Goal: Information Seeking & Learning: Compare options

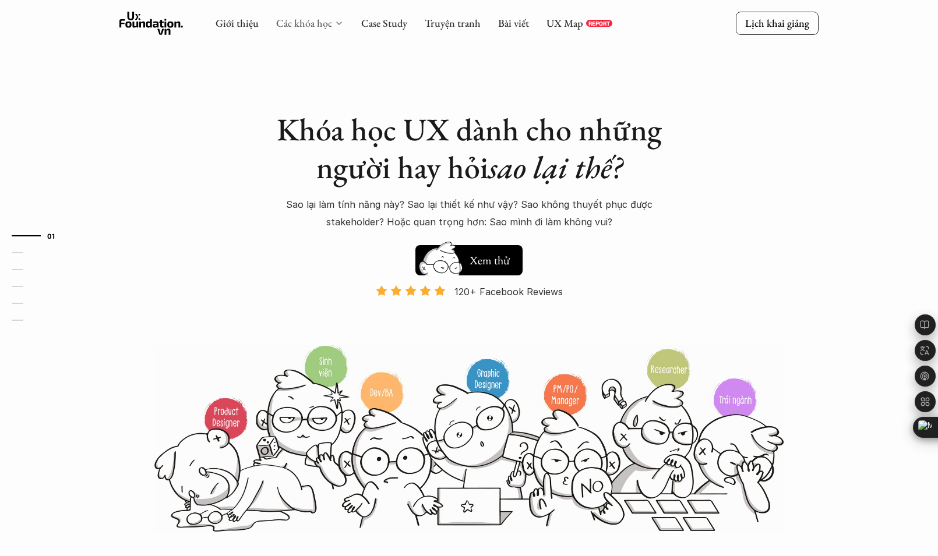
click at [293, 24] on link "Các khóa học" at bounding box center [304, 22] width 56 height 13
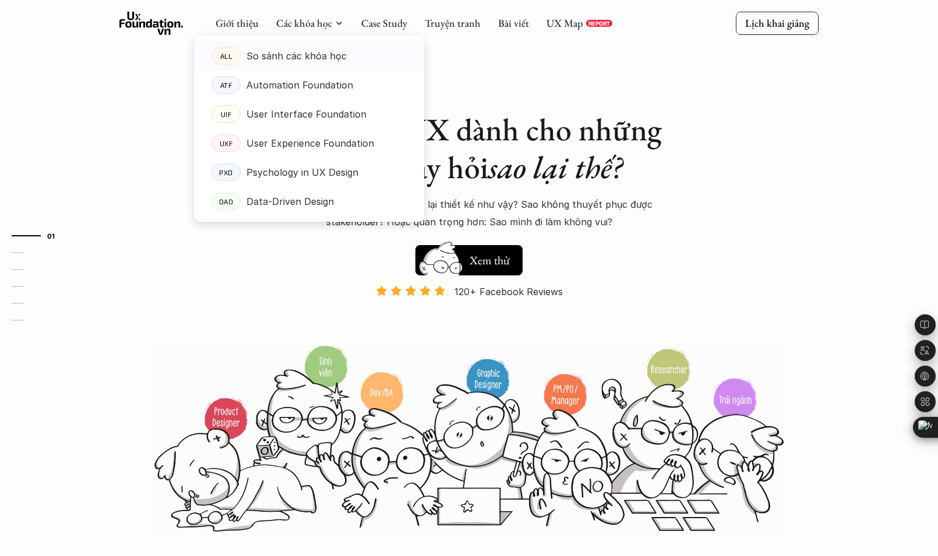
click at [311, 48] on p "So sánh các khóa học" at bounding box center [296, 55] width 100 height 17
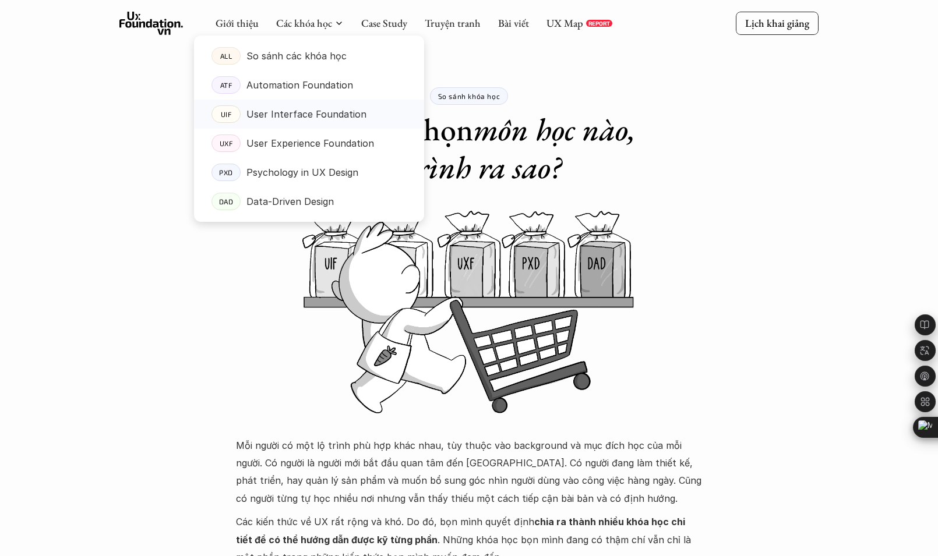
click at [320, 116] on p "User Interface Foundation" at bounding box center [306, 113] width 120 height 17
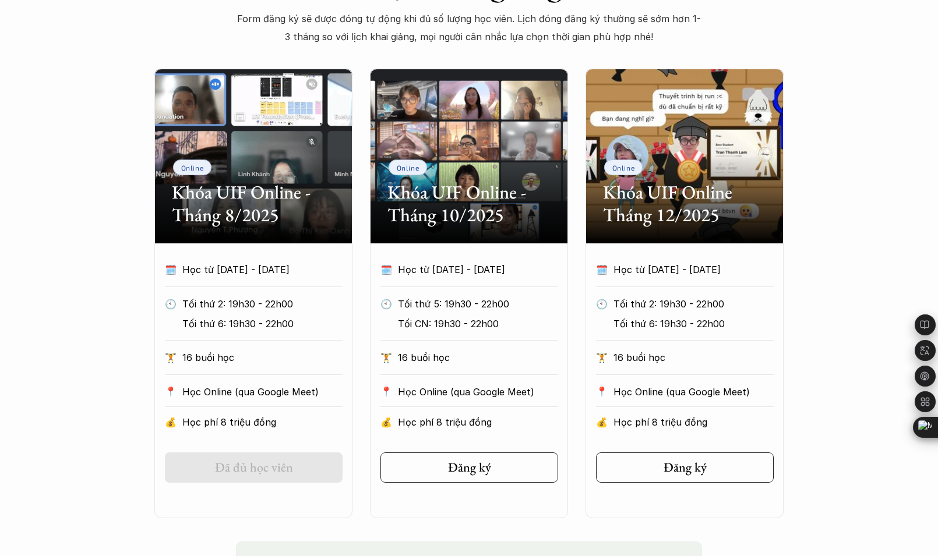
scroll to position [535, 0]
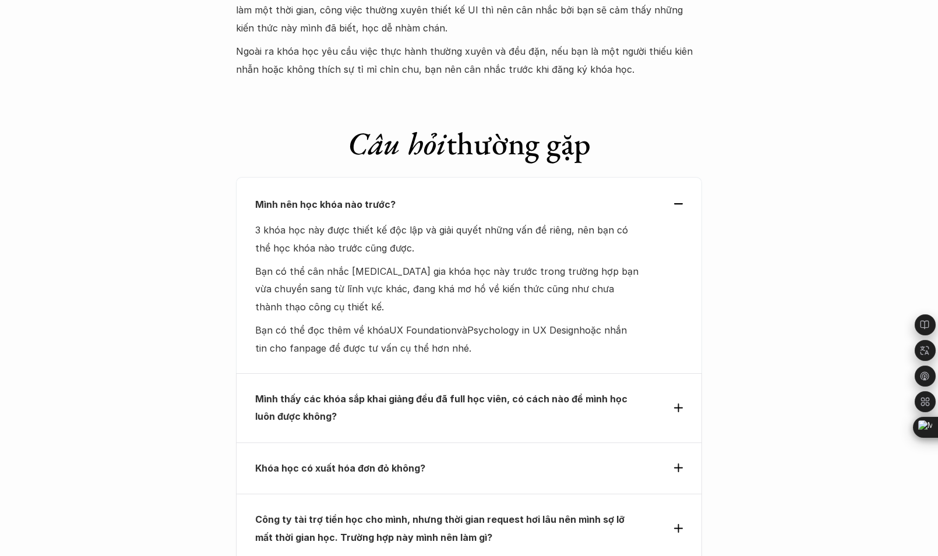
scroll to position [3201, 0]
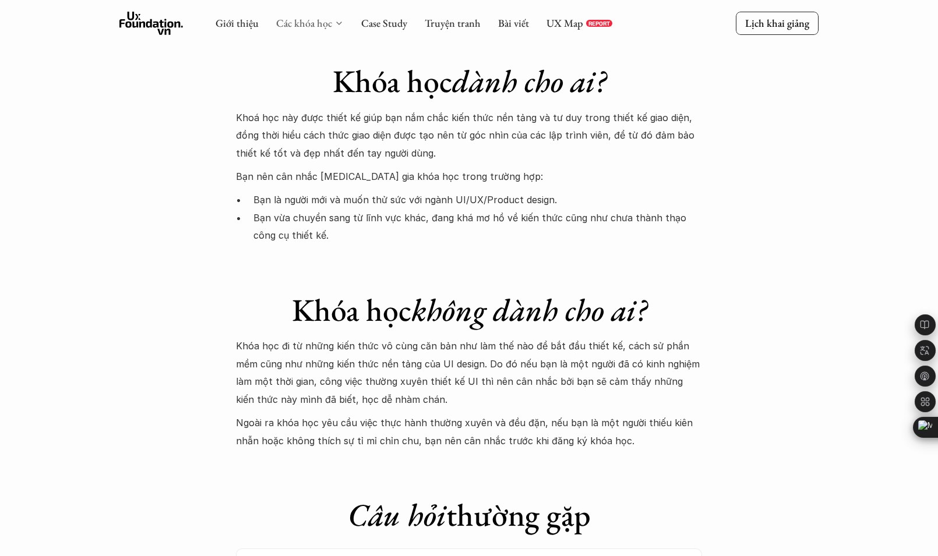
click at [312, 26] on link "Các khóa học" at bounding box center [304, 22] width 56 height 13
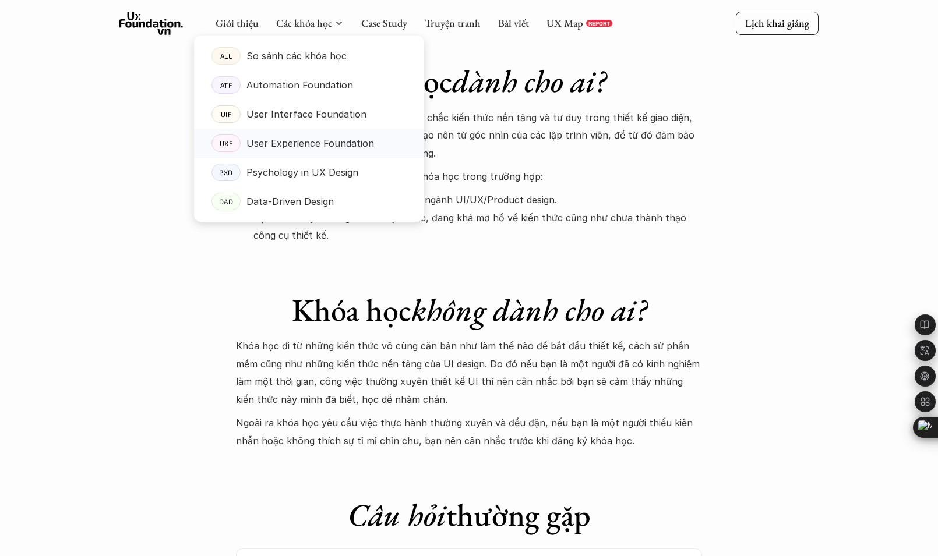
click at [337, 143] on p "User Experience Foundation" at bounding box center [310, 143] width 128 height 17
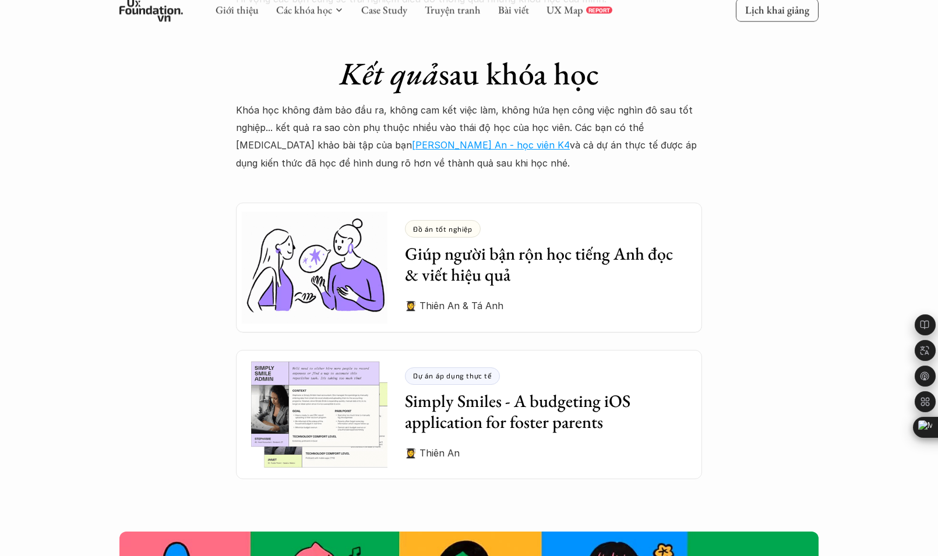
scroll to position [3100, 0]
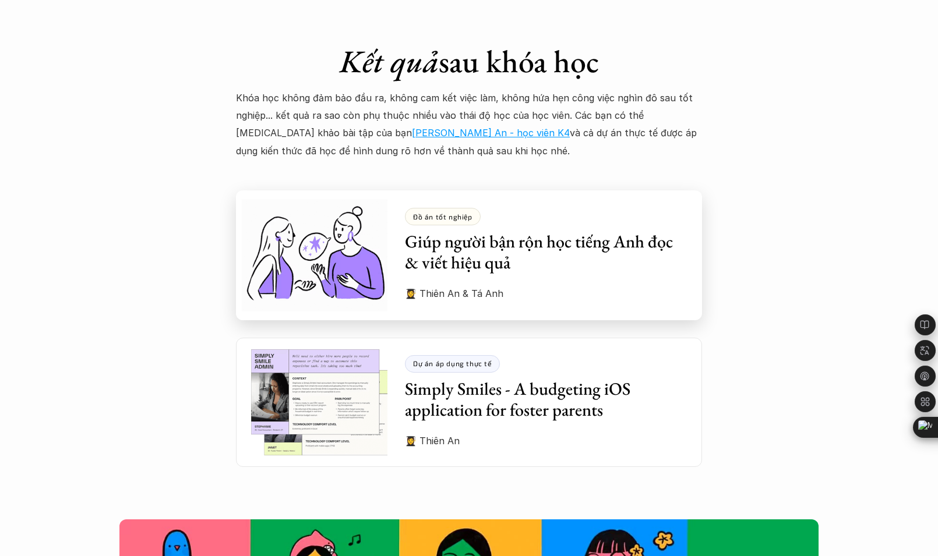
click at [446, 231] on h3 "Giúp người bận rộn học tiếng Anh đọc & viết hiệu quả" at bounding box center [545, 252] width 280 height 42
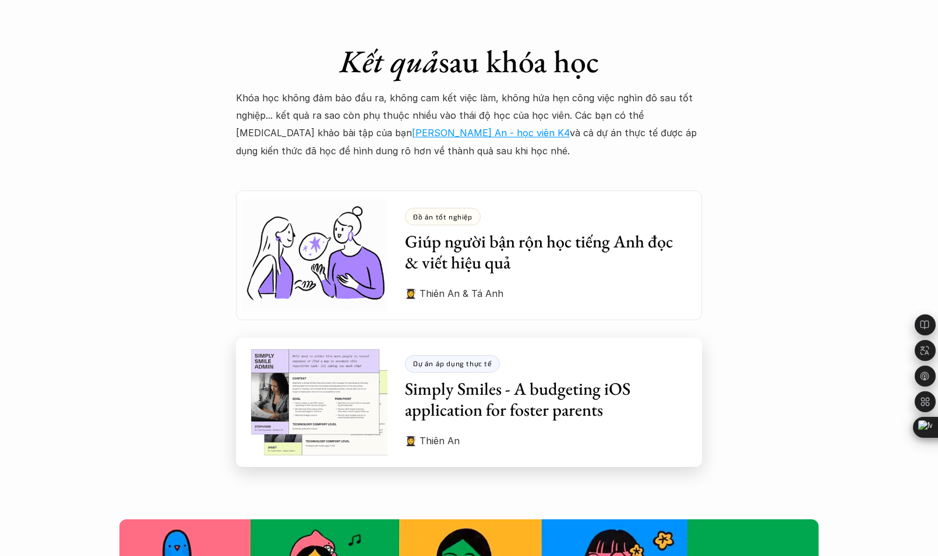
click at [524, 387] on h3 "Simply Smiles - A budgeting iOS application for foster parents" at bounding box center [545, 400] width 280 height 42
click at [479, 383] on h3 "Simply Smiles - A budgeting iOS application for foster parents" at bounding box center [545, 400] width 280 height 42
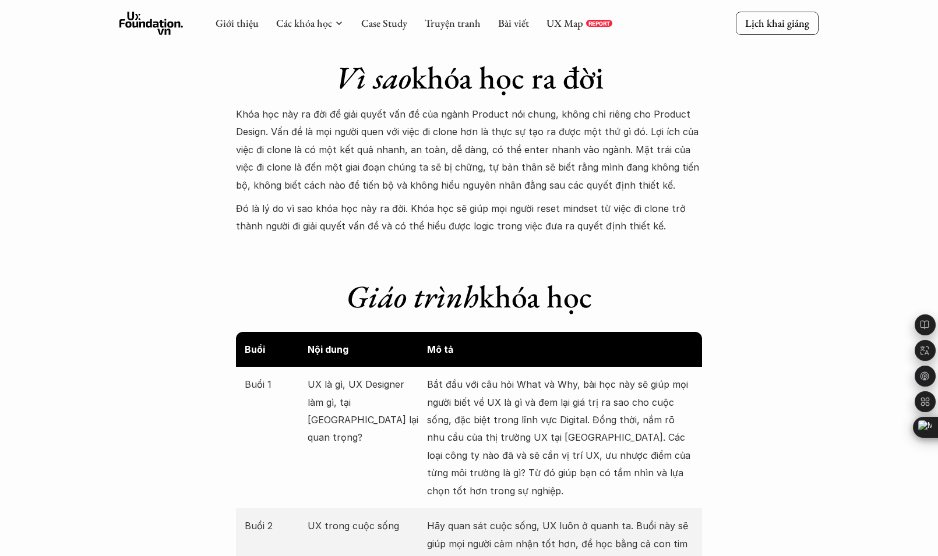
scroll to position [918, 0]
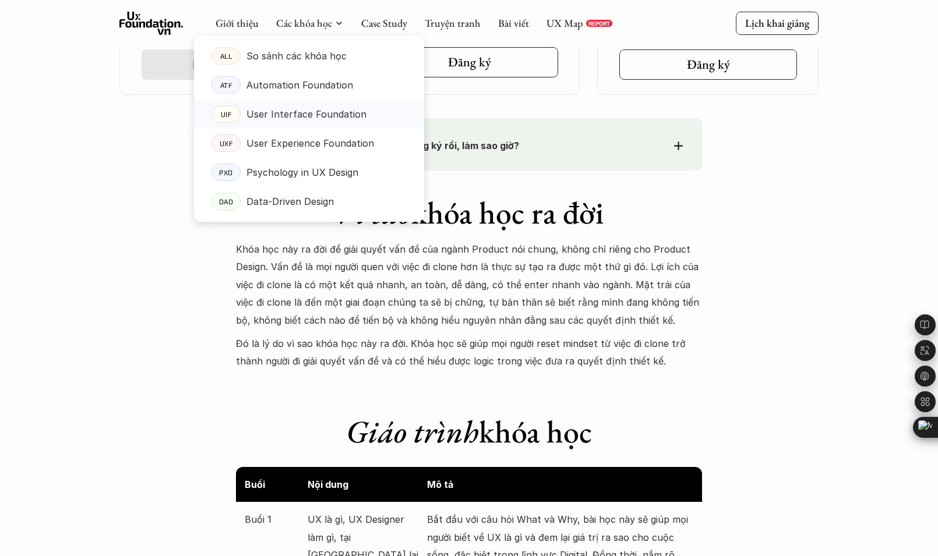
click at [296, 116] on p "User Interface Foundation" at bounding box center [306, 113] width 120 height 17
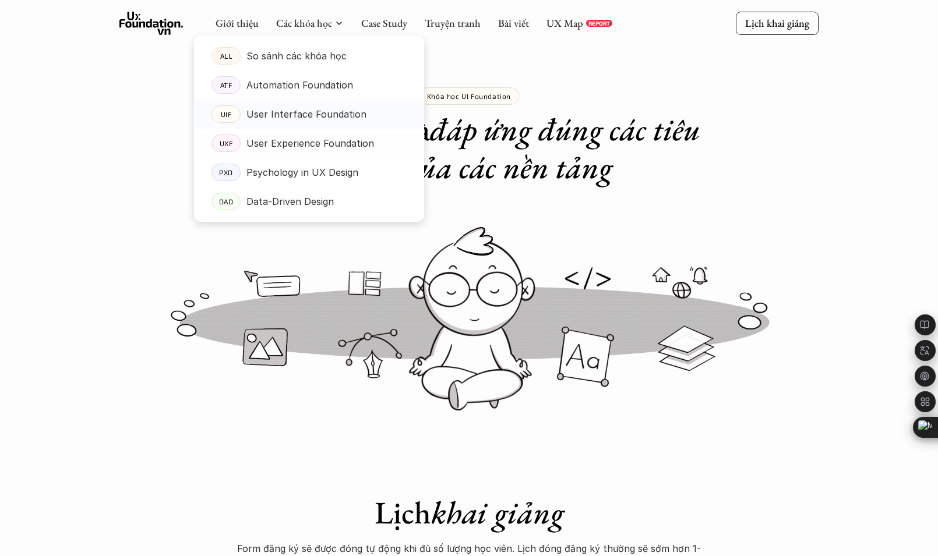
click at [293, 113] on p "User Interface Foundation" at bounding box center [306, 113] width 120 height 17
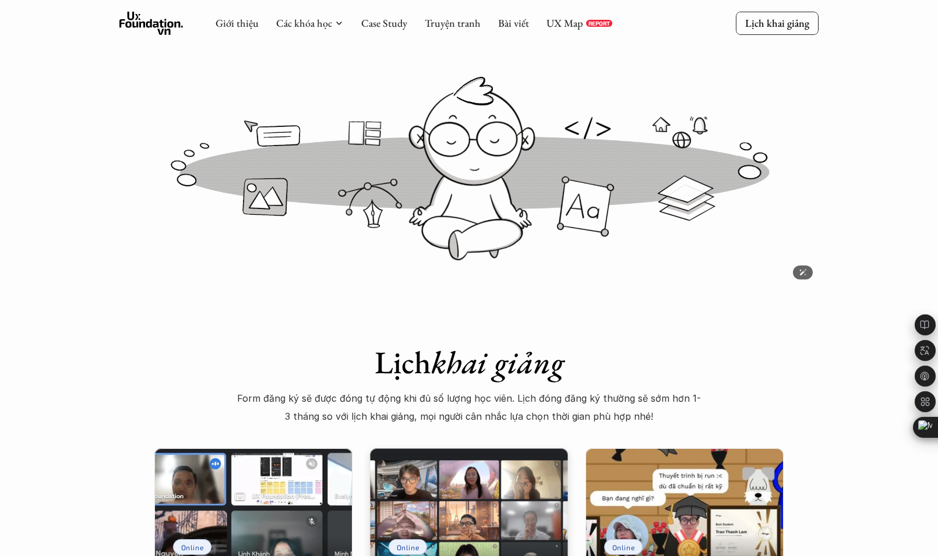
scroll to position [138, 0]
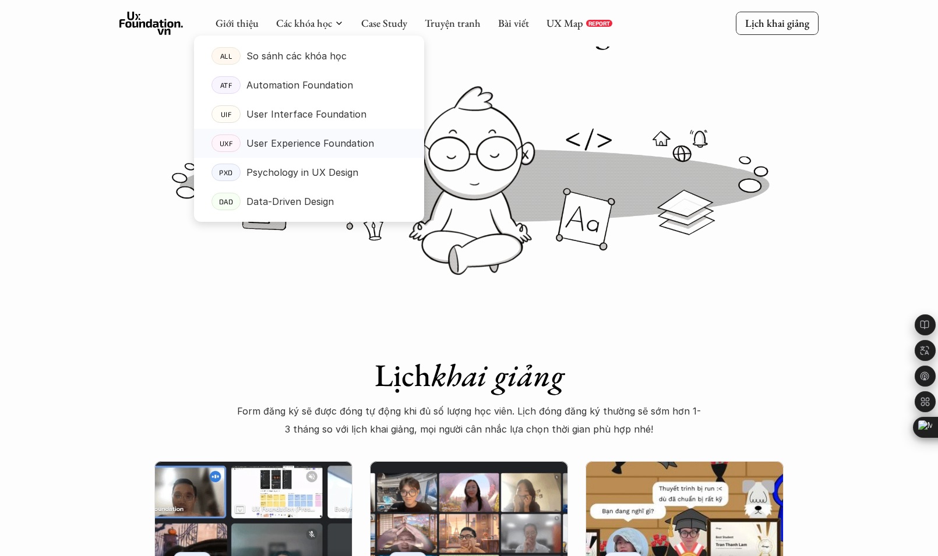
click at [290, 138] on p "User Experience Foundation" at bounding box center [310, 143] width 128 height 17
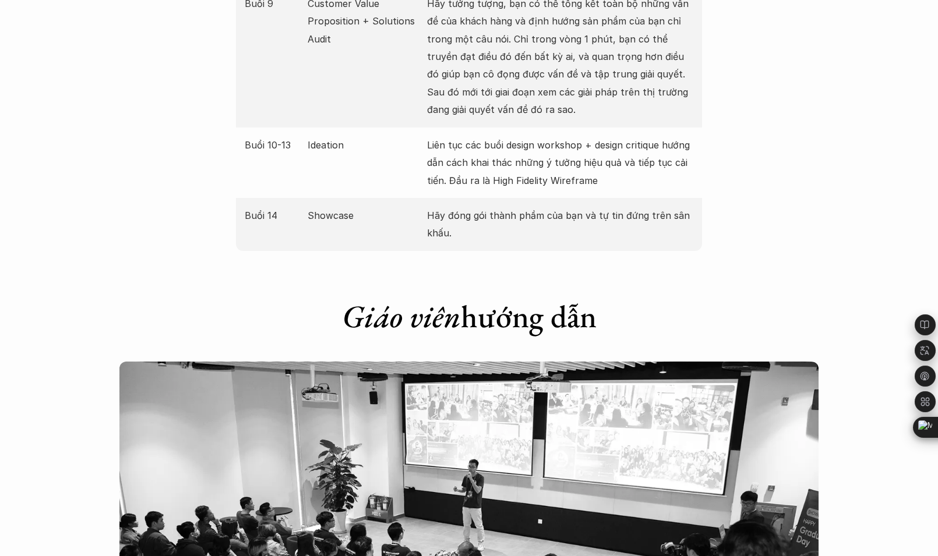
scroll to position [2103, 0]
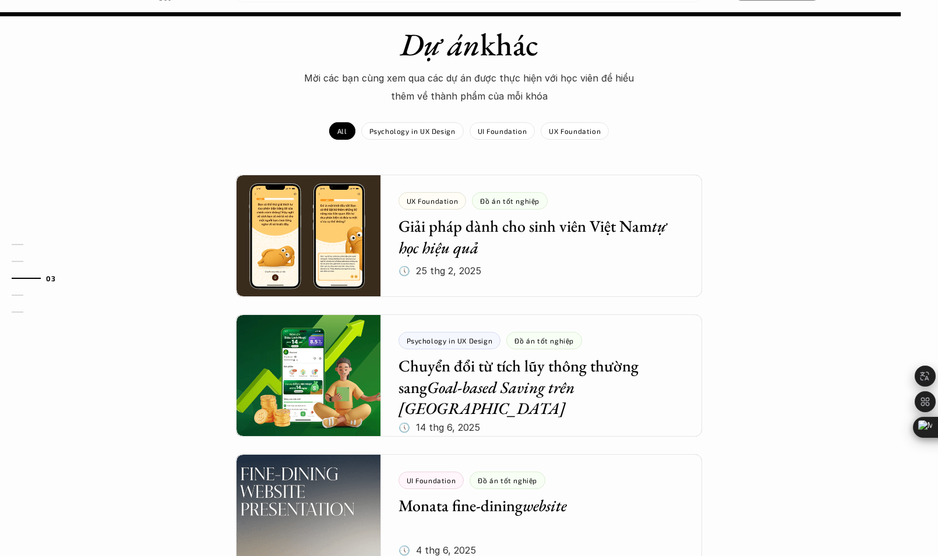
scroll to position [910, 0]
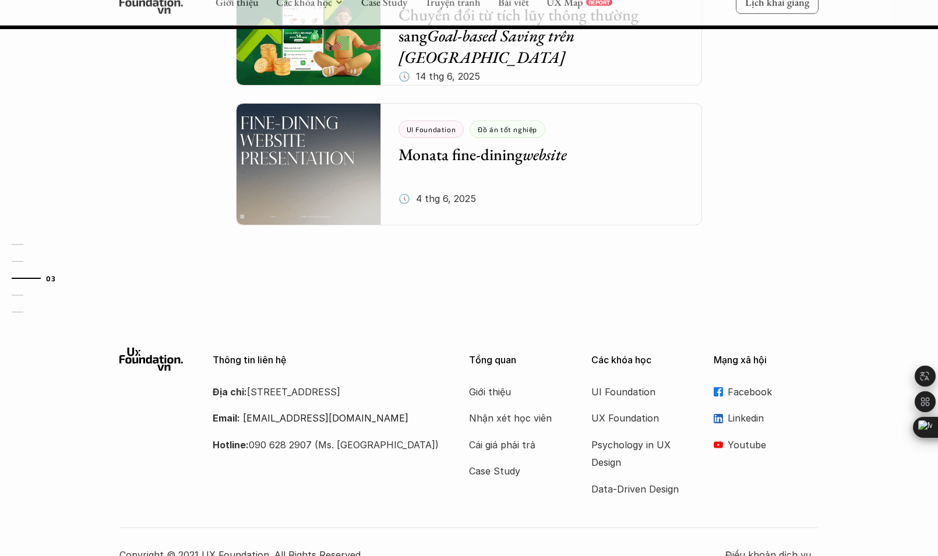
scroll to position [1425, 0]
